Goal: Find specific page/section: Find specific page/section

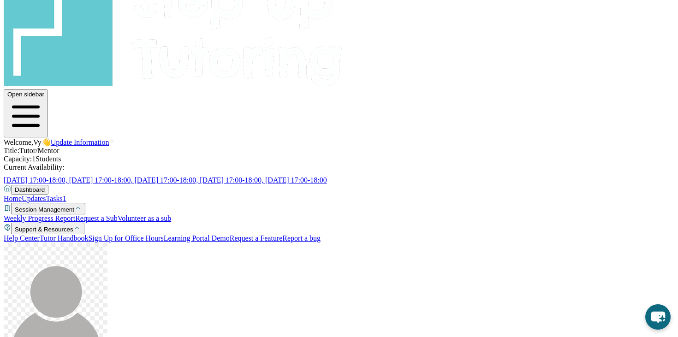
scroll to position [32, 0]
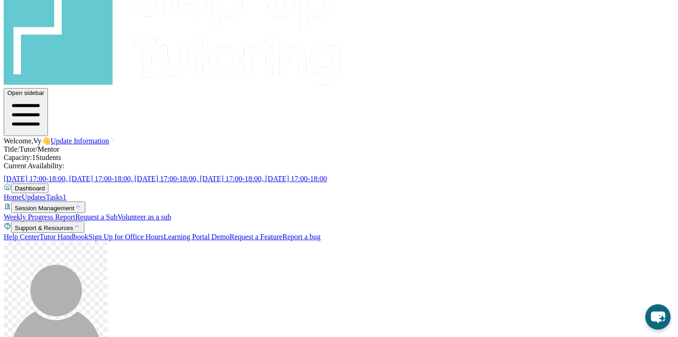
drag, startPoint x: 268, startPoint y: 124, endPoint x: 403, endPoint y: 127, distance: 134.8
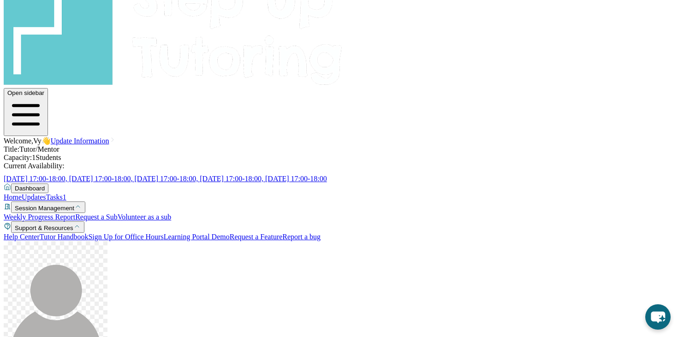
scroll to position [49, 0]
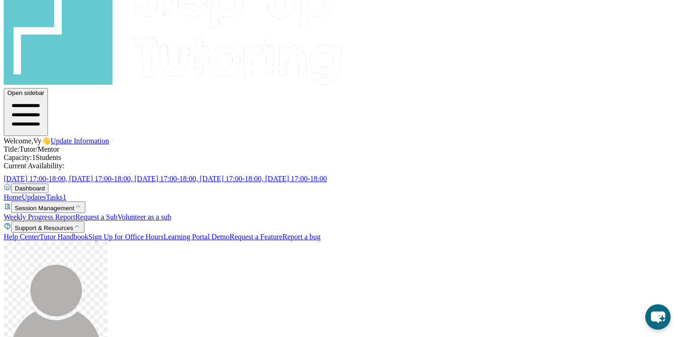
scroll to position [53, 0]
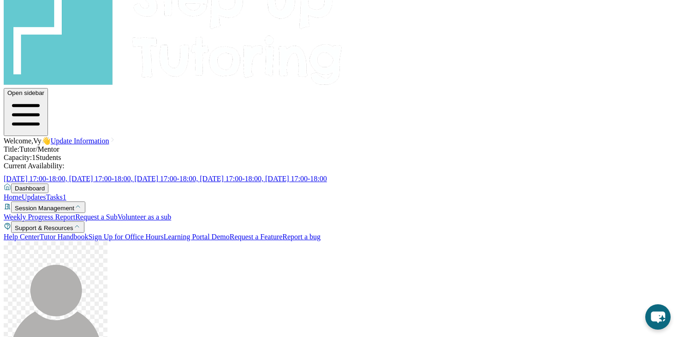
drag, startPoint x: 293, startPoint y: 144, endPoint x: 372, endPoint y: 146, distance: 79.4
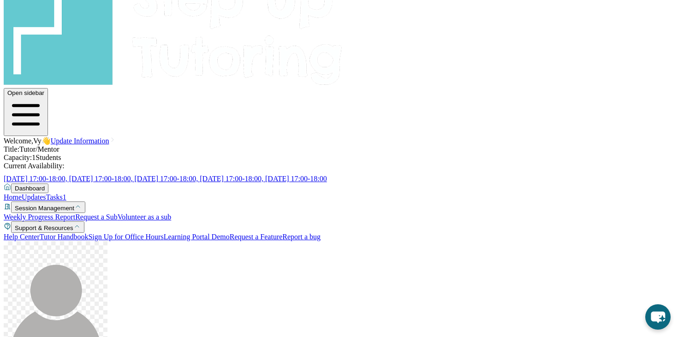
copy span "[PERSON_NAME]"
